Goal: Transaction & Acquisition: Purchase product/service

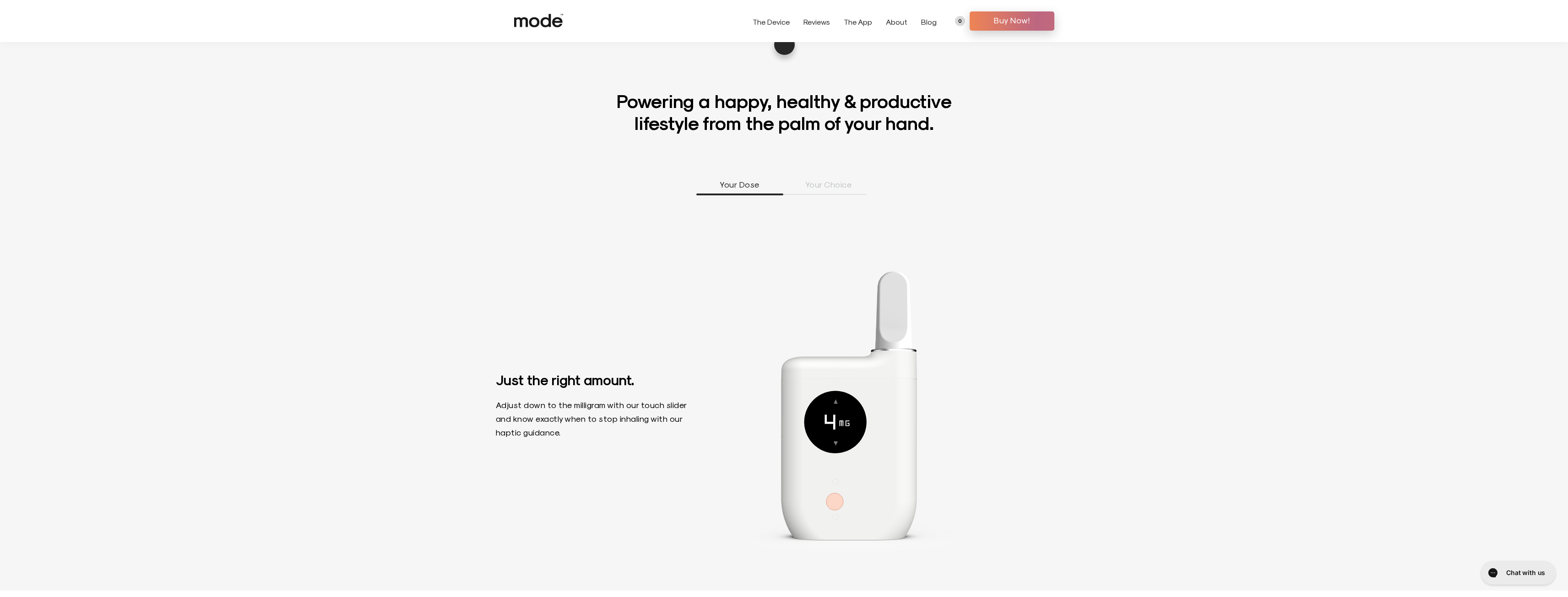
scroll to position [870, 0]
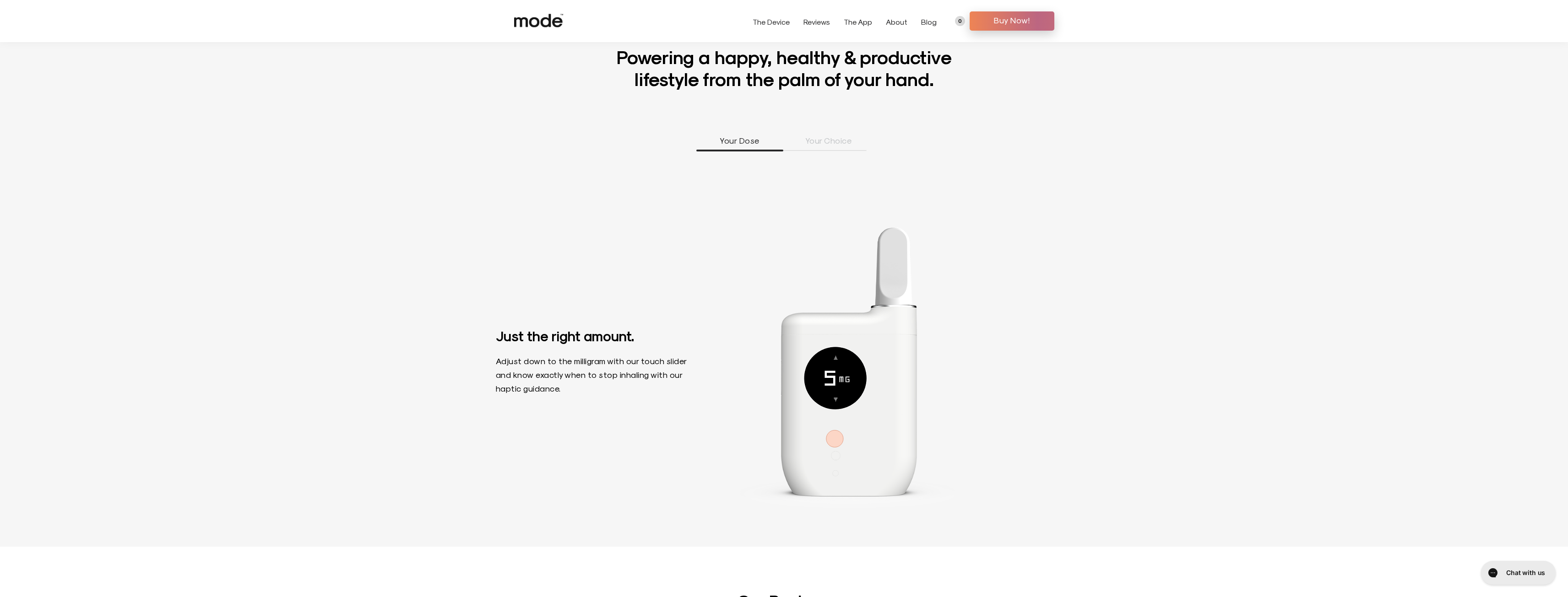
click at [835, 146] on li "Your Choice" at bounding box center [829, 143] width 87 height 16
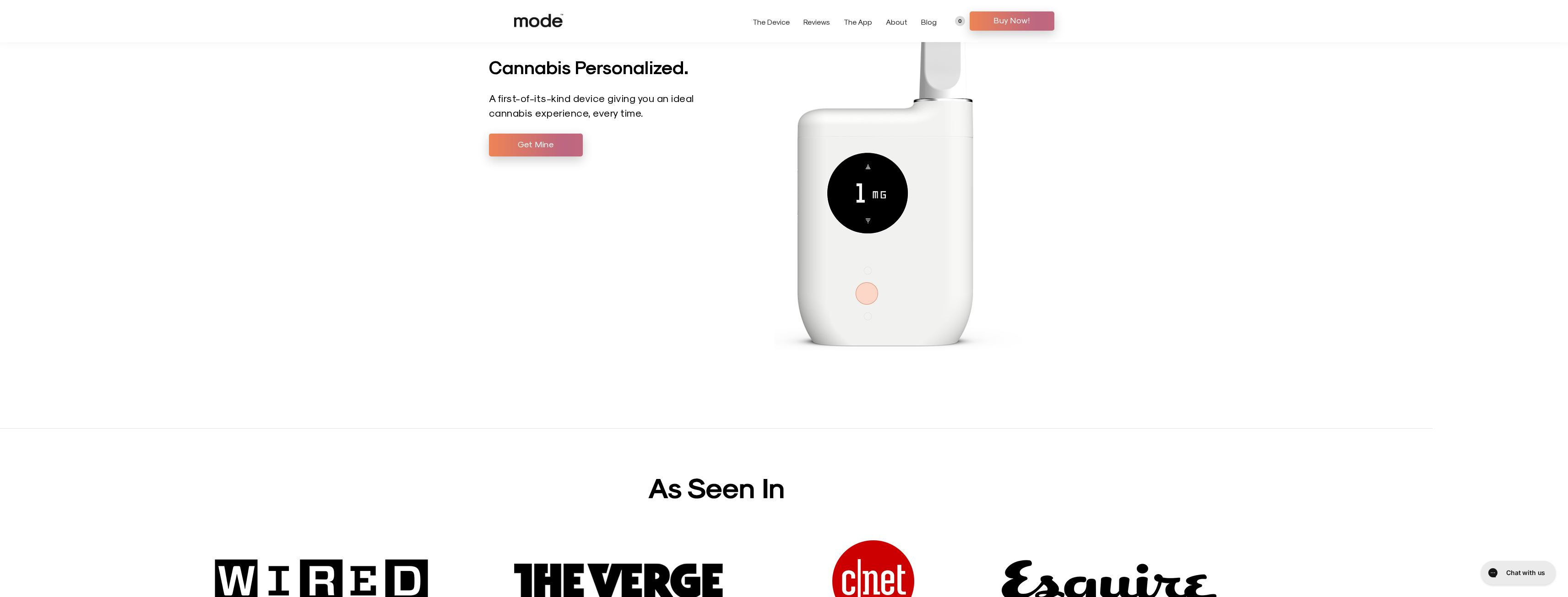
scroll to position [0, 0]
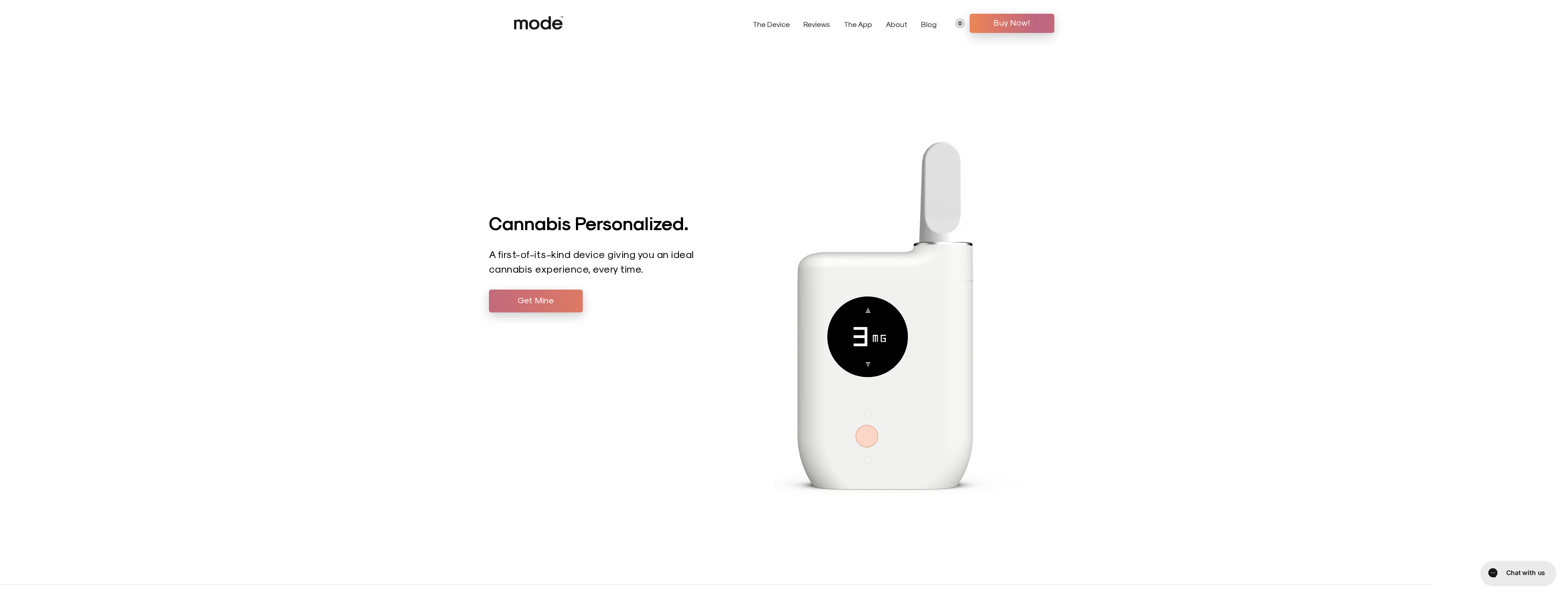
click at [529, 303] on span "Get Mine" at bounding box center [536, 300] width 80 height 14
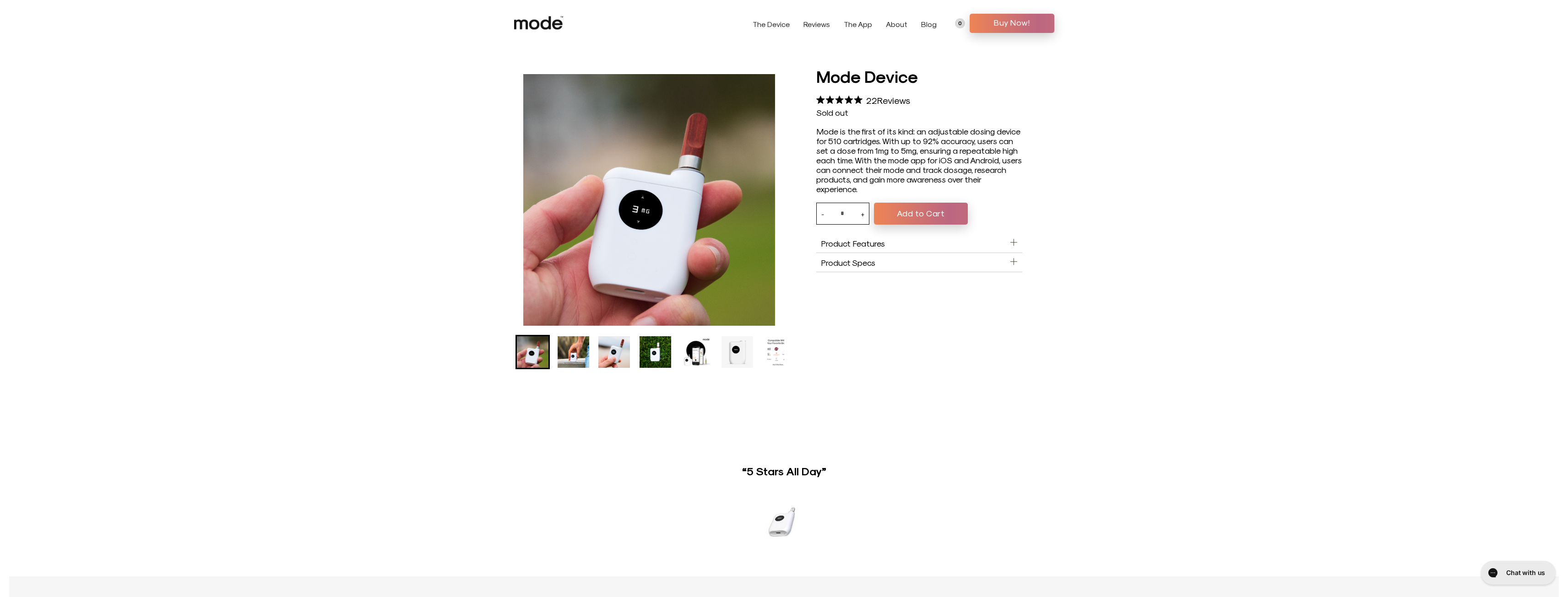
click at [932, 209] on button "Add to Cart" at bounding box center [921, 213] width 94 height 22
